Goal: Complete application form

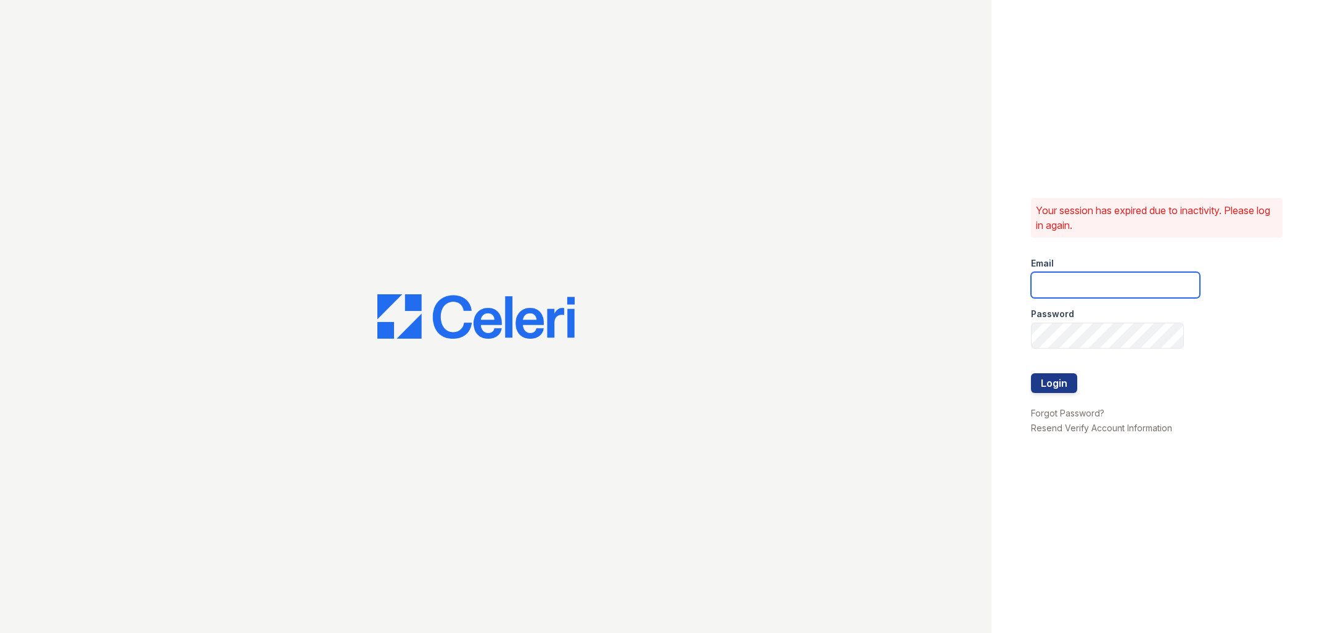
click at [1081, 280] on input "email" at bounding box center [1115, 285] width 169 height 26
type input "flores.daniel@projectmanagementinc.net"
click at [1031, 373] on button "Login" at bounding box center [1054, 383] width 46 height 20
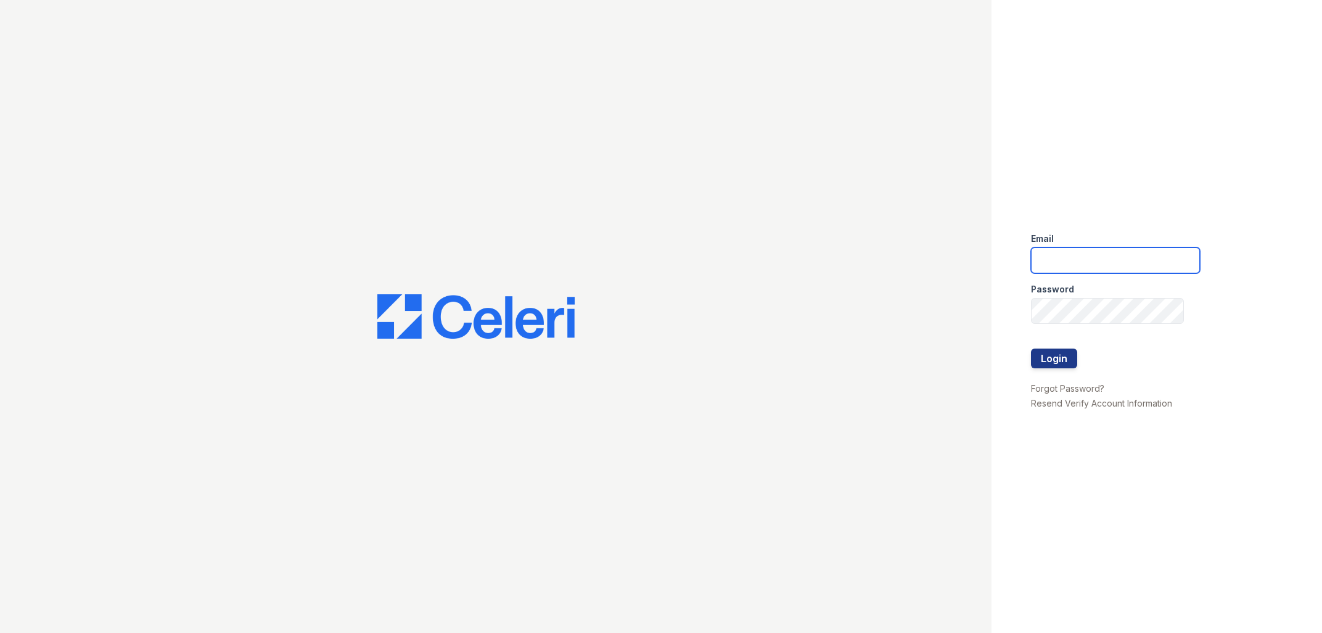
click at [1079, 256] on input "email" at bounding box center [1115, 260] width 169 height 26
type input "[PERSON_NAME][EMAIL_ADDRESS][PERSON_NAME][DOMAIN_NAME]"
click at [1031, 348] on button "Login" at bounding box center [1054, 358] width 46 height 20
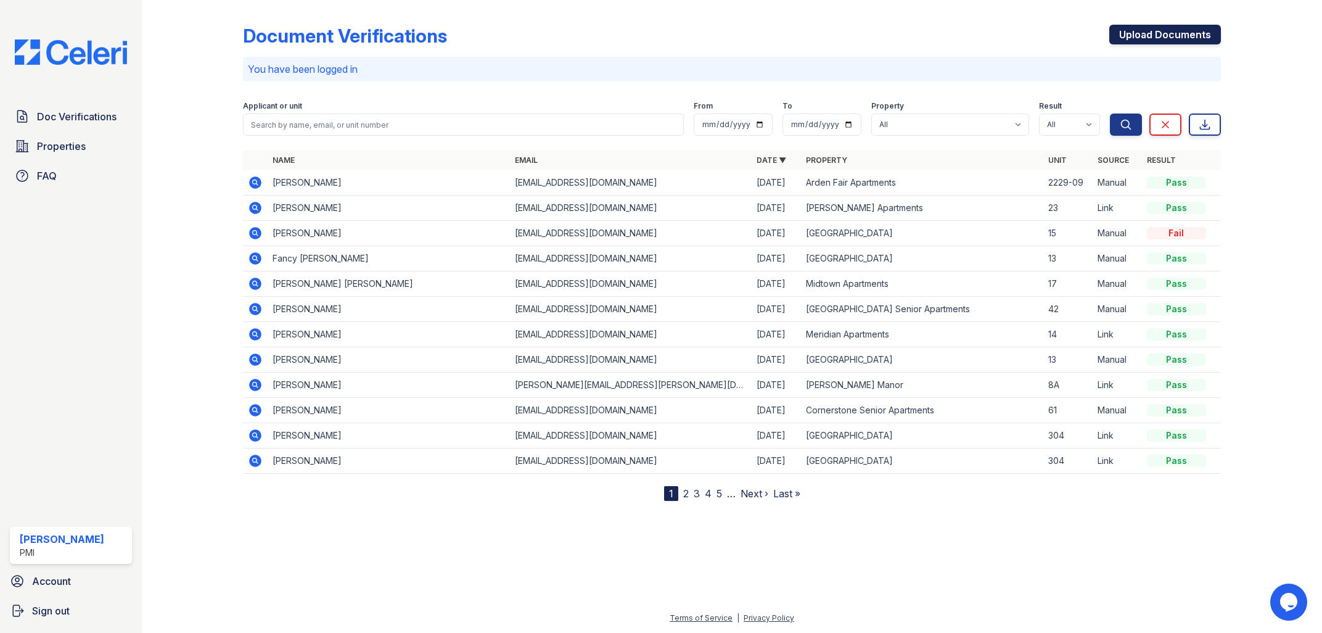
click at [1158, 29] on link "Upload Documents" at bounding box center [1165, 35] width 112 height 20
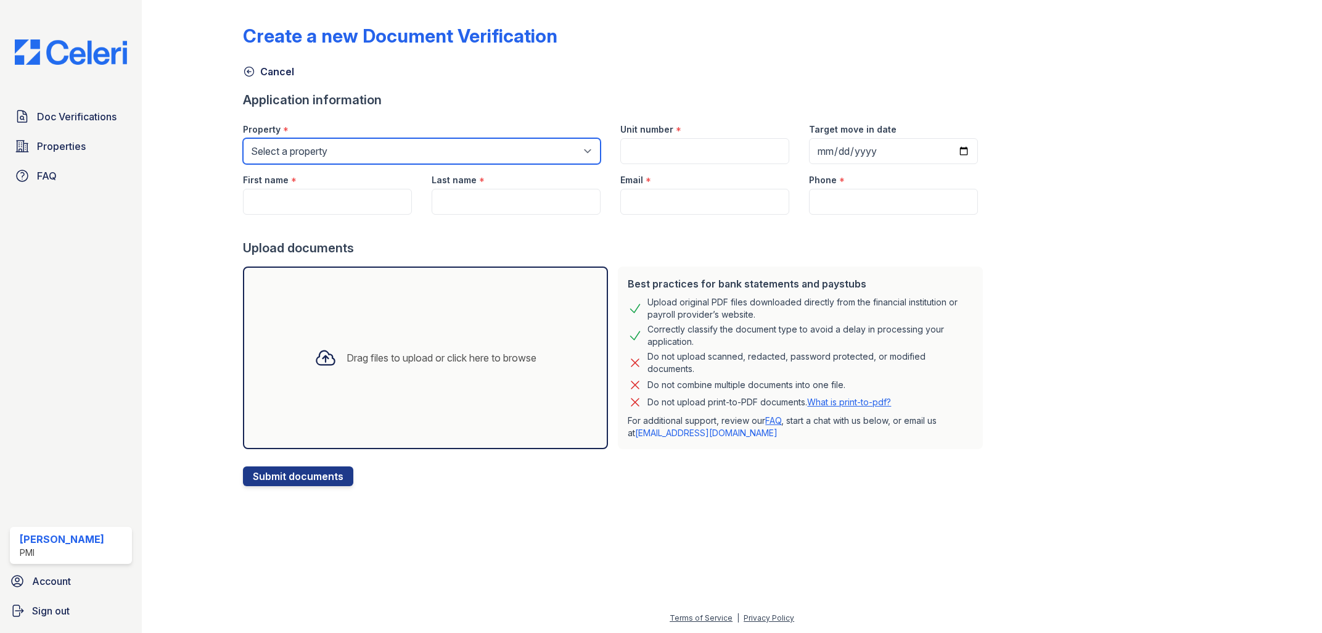
click at [243, 138] on select "Select a property Alta Redwoods AltaVista Commons Annadale Place Arden Fair Apa…" at bounding box center [422, 151] width 358 height 26
select select "2087"
click option "[GEOGRAPHIC_DATA]" at bounding box center [0, 0] width 0 height 0
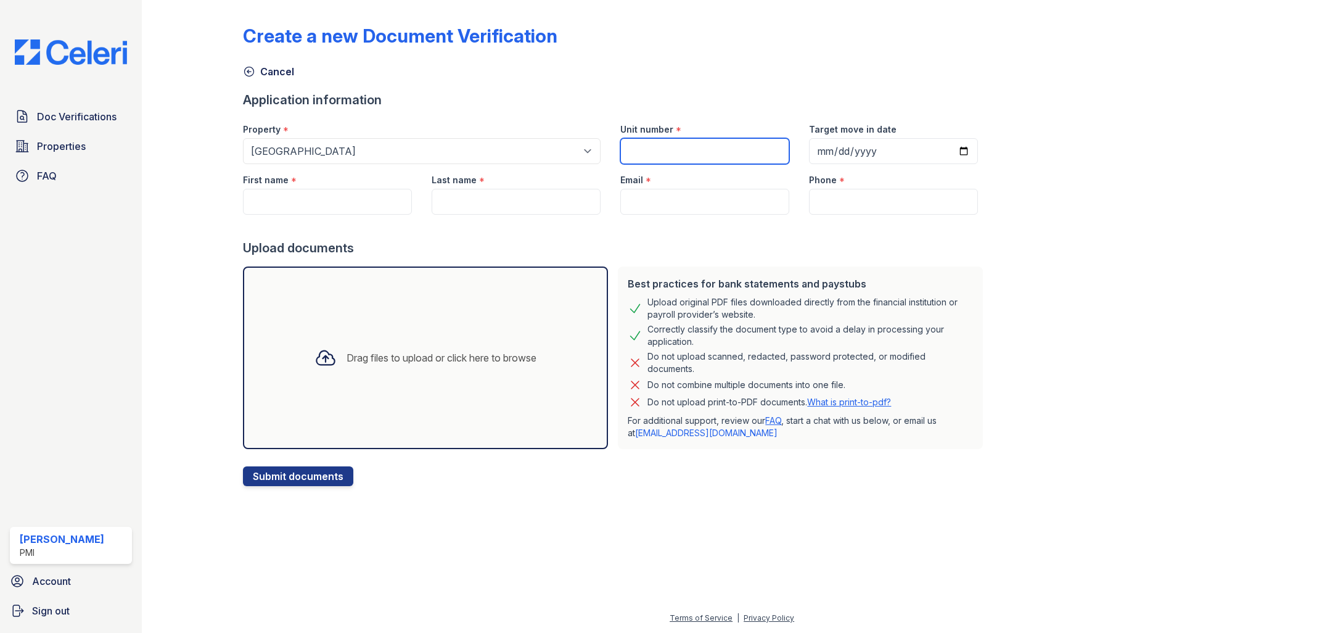
click at [644, 154] on input "Unit number" at bounding box center [704, 151] width 169 height 26
type input "13"
click at [945, 153] on input "Target move in date" at bounding box center [893, 151] width 169 height 26
type input "2025-09-01"
click at [1067, 195] on div "Create a new Document Verification Cancel Application information Property * Se…" at bounding box center [732, 245] width 978 height 481
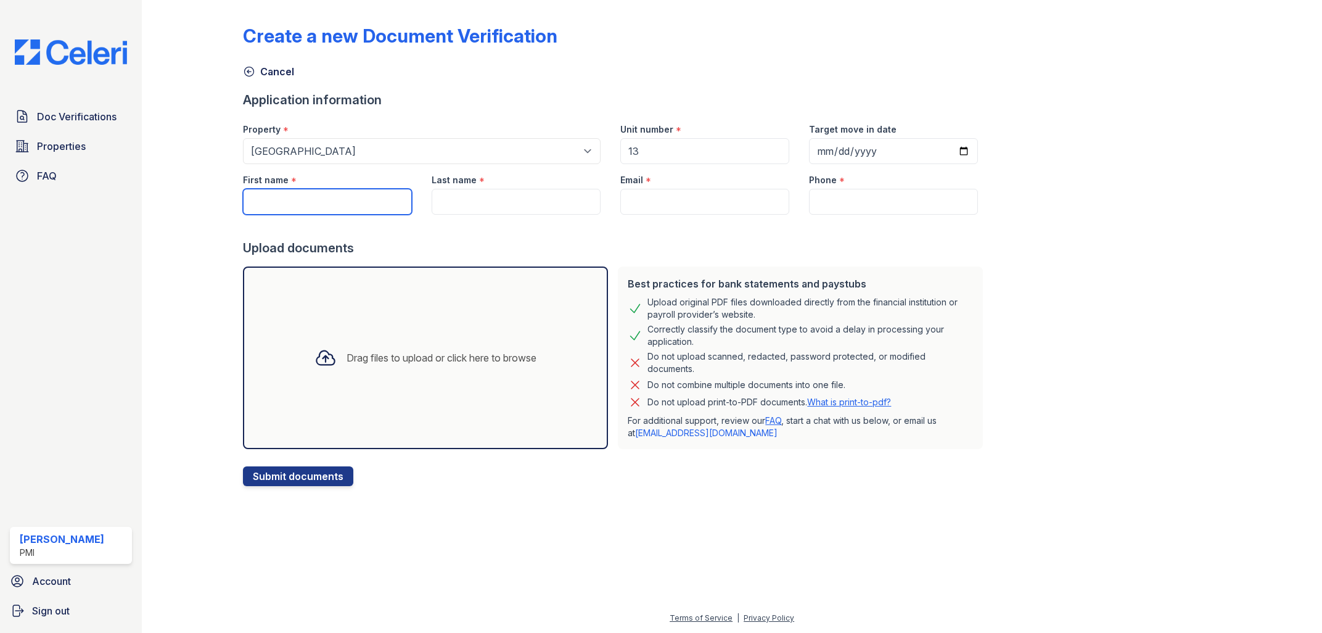
click at [335, 209] on input "First name" at bounding box center [327, 202] width 169 height 26
type input "Fancy [PERSON_NAME]"
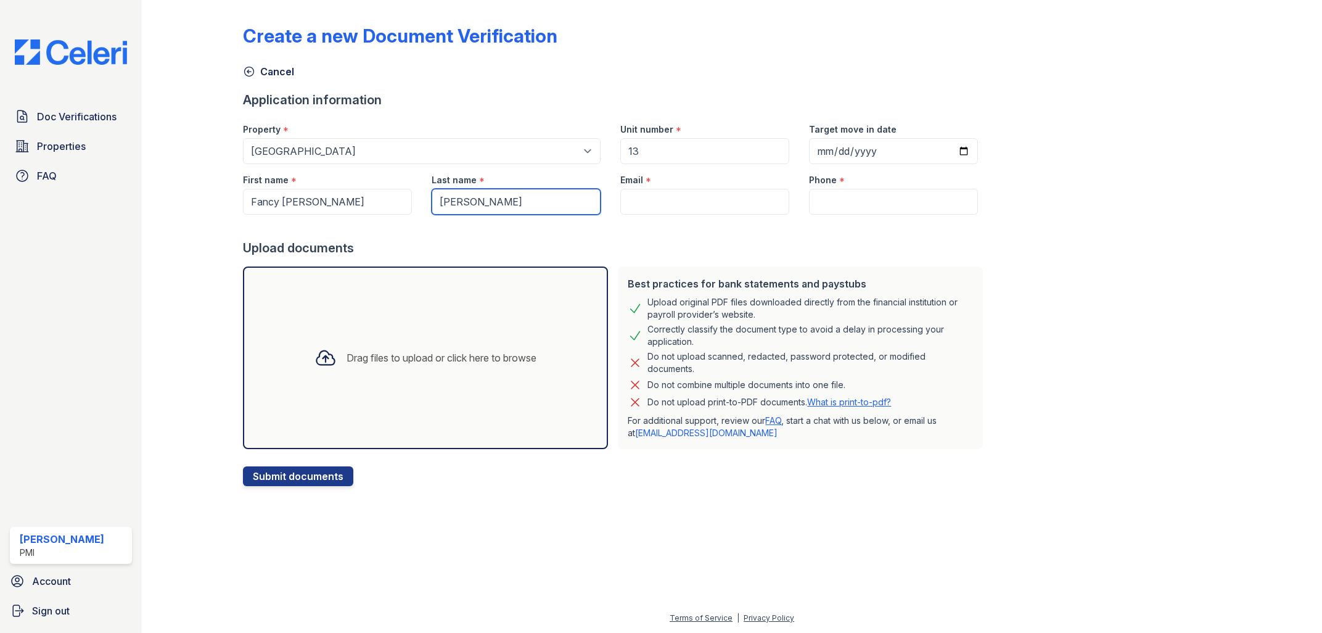
type input "[PERSON_NAME]"
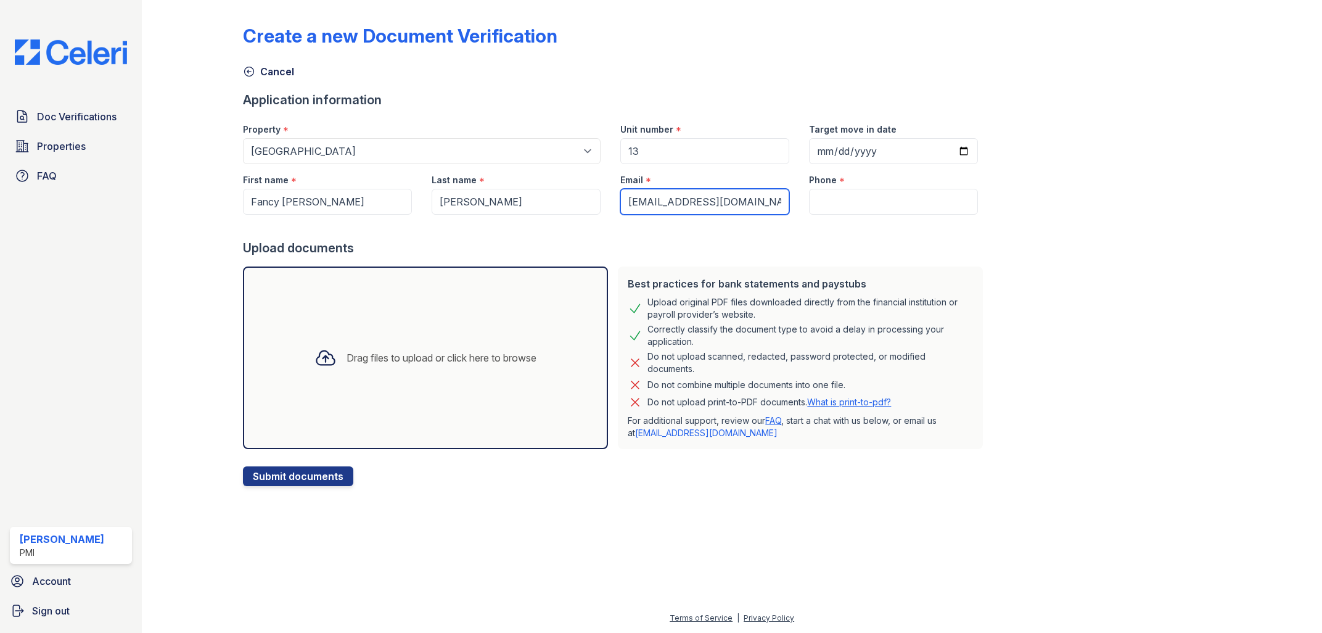
type input "[EMAIL_ADDRESS][DOMAIN_NAME]"
type input "(916) 501-5855"
click at [403, 390] on div "Drag files to upload or click here to browse" at bounding box center [425, 357] width 365 height 182
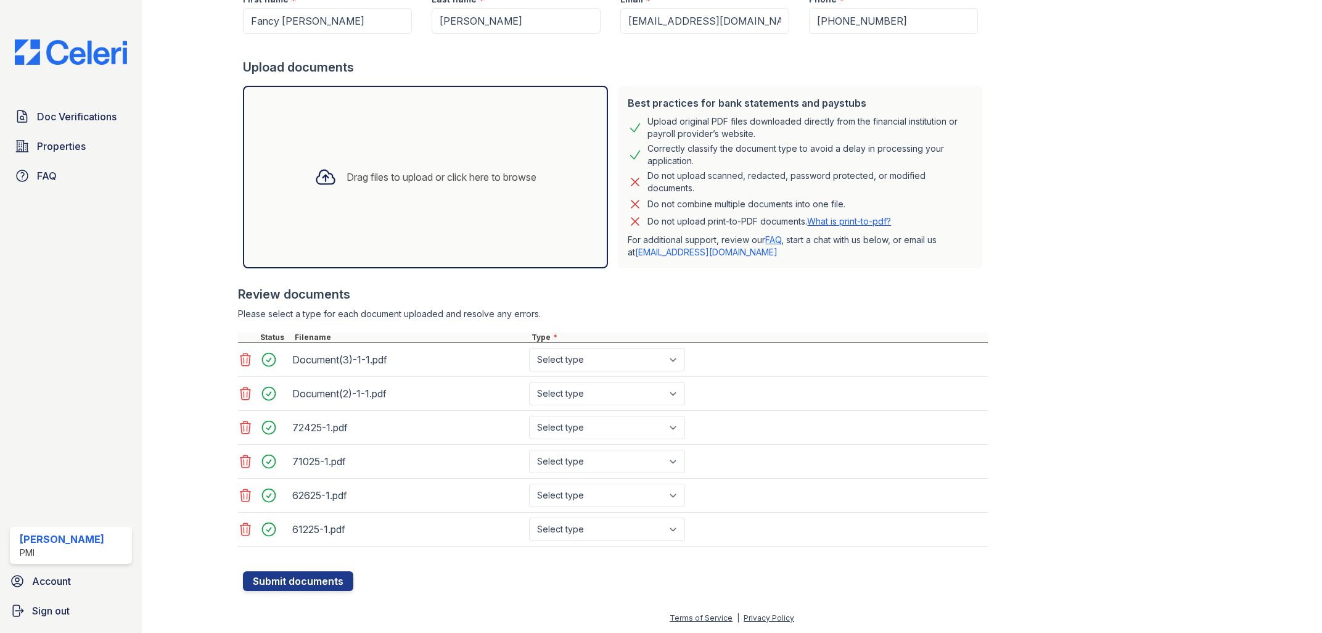
scroll to position [182, 0]
click at [529, 348] on select "Select type Paystub Bank Statement Offer Letter Tax Documents Benefit Award Let…" at bounding box center [607, 359] width 156 height 23
select select "bank_statement"
click option "Bank Statement" at bounding box center [0, 0] width 0 height 0
click at [529, 382] on select "Select type Paystub Bank Statement Offer Letter Tax Documents Benefit Award Let…" at bounding box center [607, 393] width 156 height 23
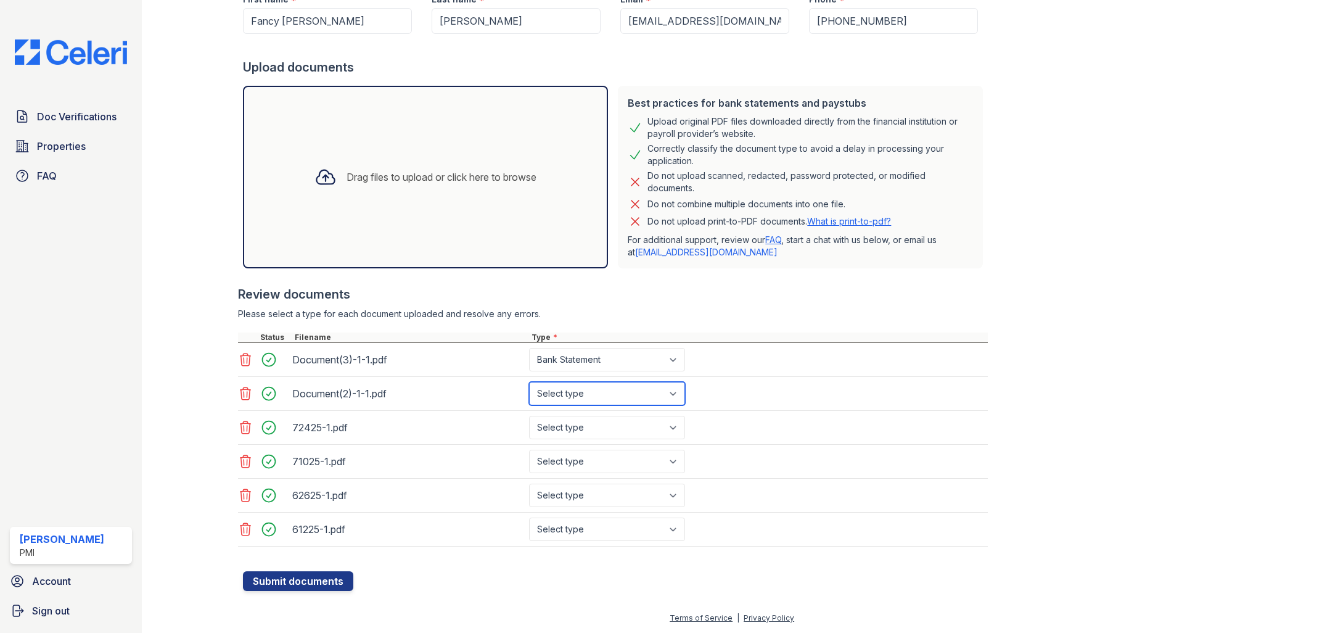
select select "bank_statement"
click option "Bank Statement" at bounding box center [0, 0] width 0 height 0
click at [529, 416] on select "Select type Paystub Bank Statement Offer Letter Tax Documents Benefit Award Let…" at bounding box center [607, 427] width 156 height 23
select select "paystub"
click option "Paystub" at bounding box center [0, 0] width 0 height 0
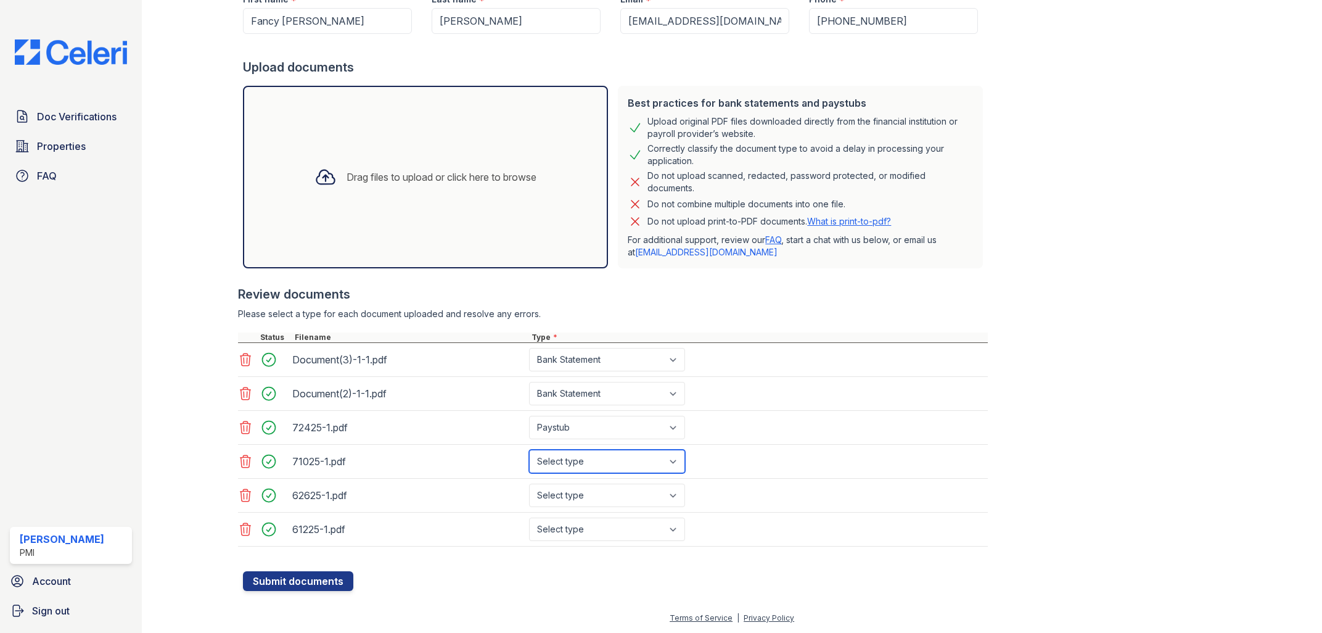
click at [529, 449] on select "Select type Paystub Bank Statement Offer Letter Tax Documents Benefit Award Let…" at bounding box center [607, 460] width 156 height 23
select select "paystub"
click option "Paystub" at bounding box center [0, 0] width 0 height 0
click at [529, 483] on select "Select type Paystub Bank Statement Offer Letter Tax Documents Benefit Award Let…" at bounding box center [607, 494] width 156 height 23
select select "paystub"
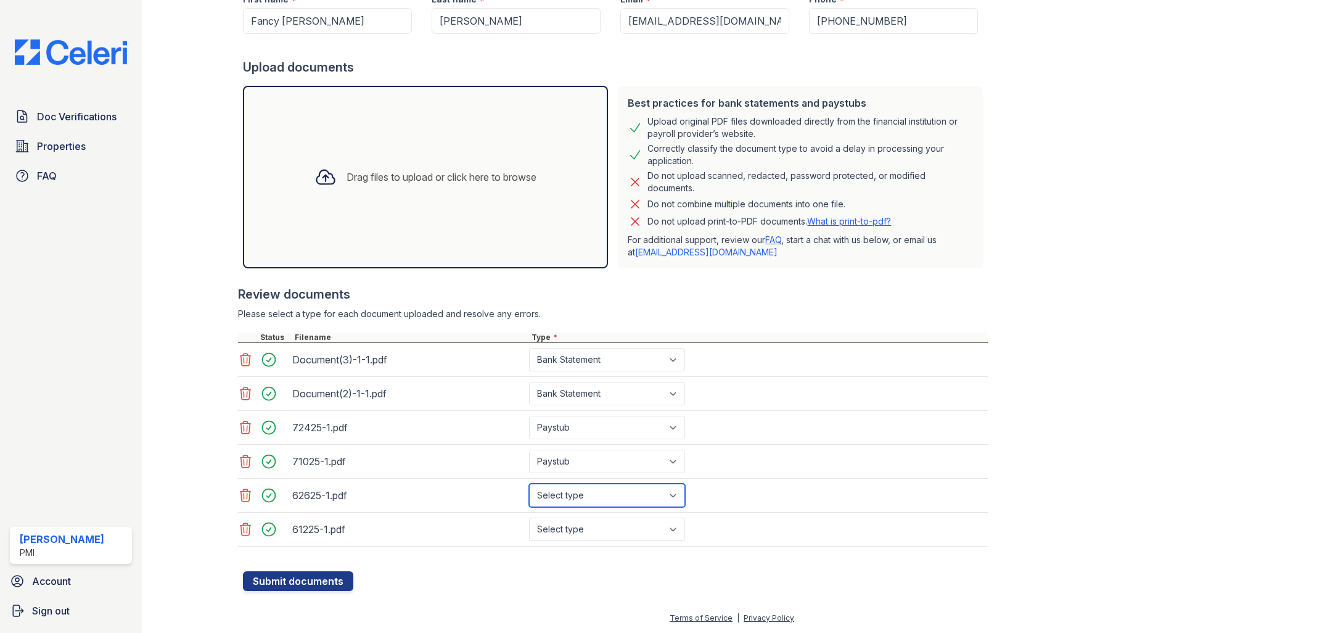
click option "Paystub" at bounding box center [0, 0] width 0 height 0
click at [529, 517] on select "Select type Paystub Bank Statement Offer Letter Tax Documents Benefit Award Let…" at bounding box center [607, 528] width 156 height 23
select select "paystub"
click option "Paystub" at bounding box center [0, 0] width 0 height 0
click at [317, 578] on button "Submit documents" at bounding box center [298, 581] width 110 height 20
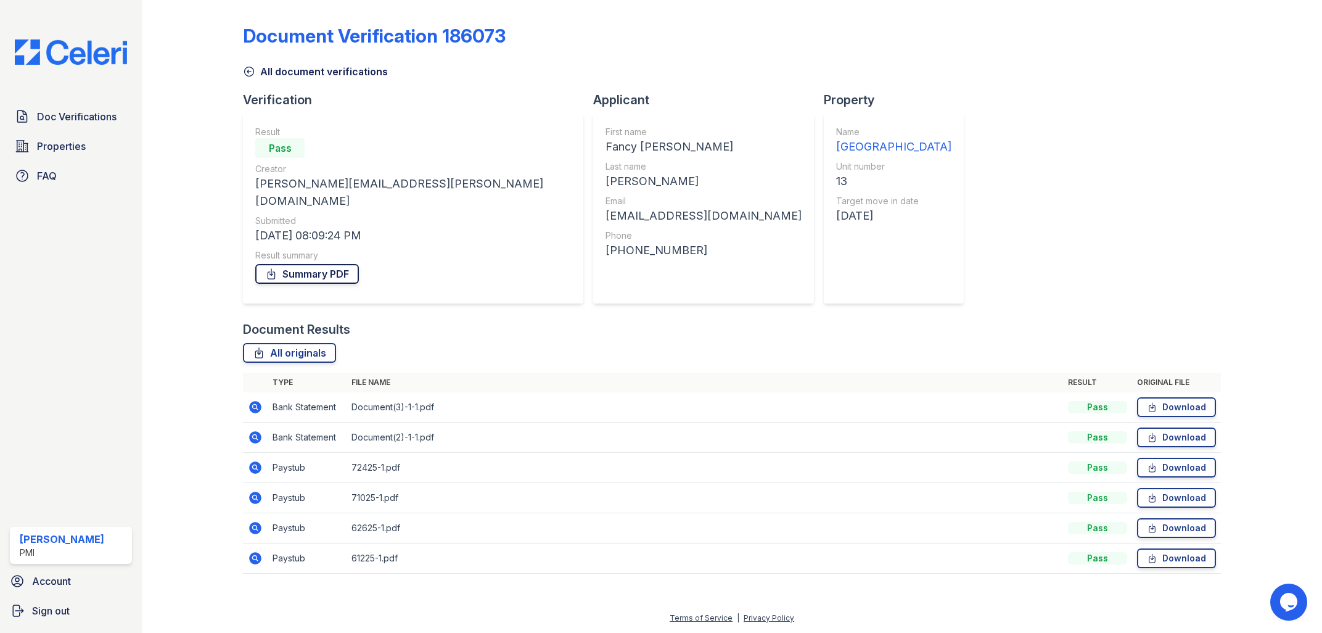
click at [284, 264] on link "Summary PDF" at bounding box center [307, 274] width 104 height 20
